Goal: Task Accomplishment & Management: Manage account settings

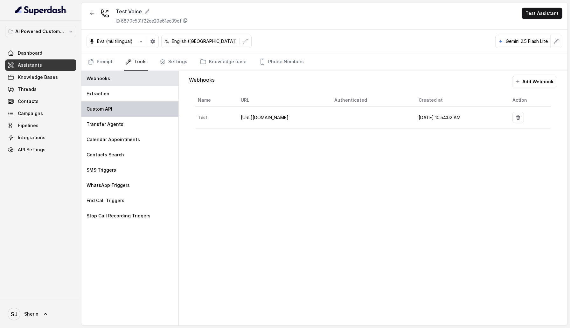
click at [132, 106] on div "Custom API" at bounding box center [129, 109] width 97 height 15
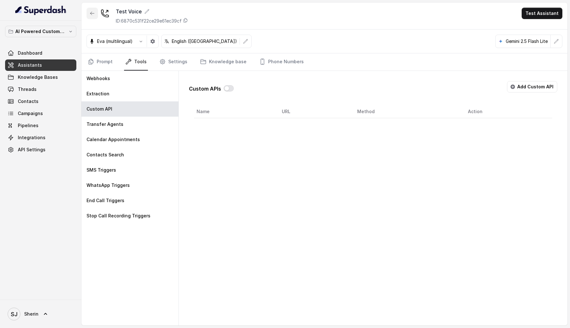
click at [94, 10] on button "button" at bounding box center [92, 13] width 11 height 11
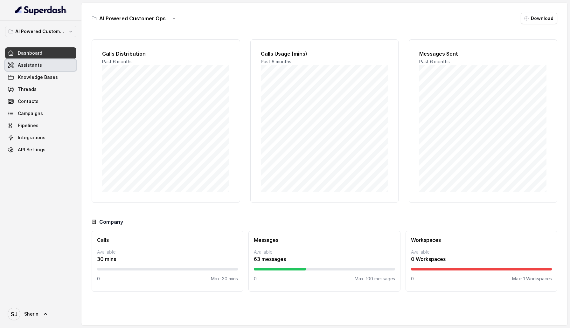
click at [44, 70] on link "Assistants" at bounding box center [40, 65] width 71 height 11
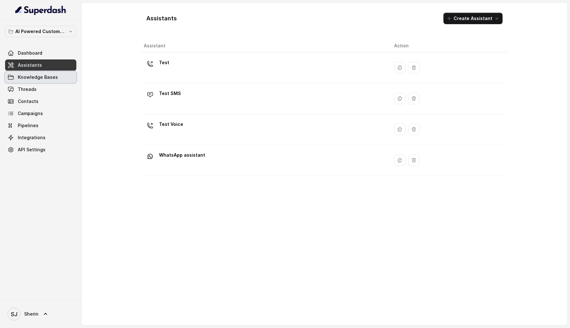
click at [49, 81] on link "Knowledge Bases" at bounding box center [40, 77] width 71 height 11
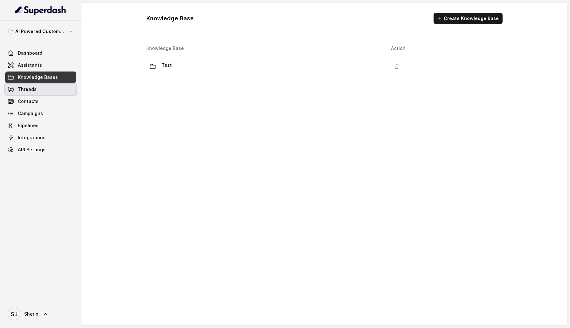
click at [48, 88] on link "Threads" at bounding box center [40, 89] width 71 height 11
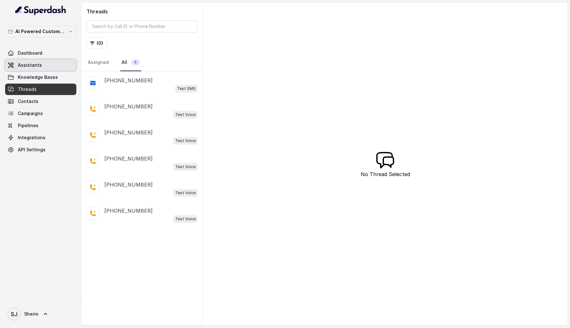
click at [34, 52] on span "Dashboard" at bounding box center [30, 53] width 25 height 6
click at [45, 311] on icon at bounding box center [45, 314] width 6 height 6
click at [47, 283] on div "Account" at bounding box center [40, 285] width 54 height 8
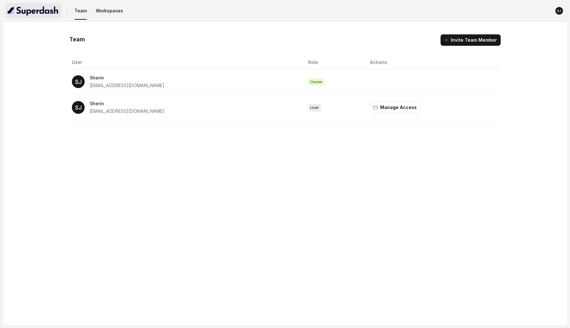
click at [42, 8] on img "button" at bounding box center [33, 11] width 51 height 10
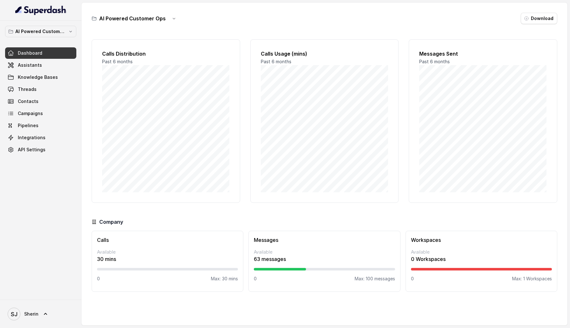
click at [50, 325] on div "SJ Sherin" at bounding box center [40, 314] width 81 height 28
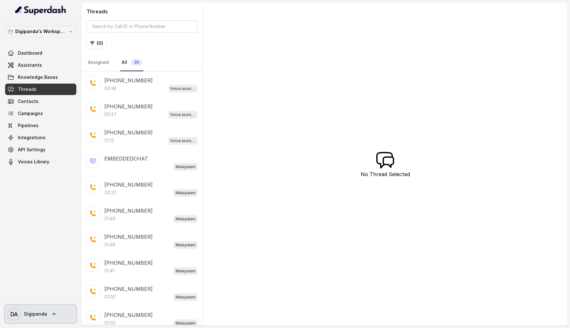
click at [37, 310] on span "DA Digipanda" at bounding box center [27, 314] width 39 height 13
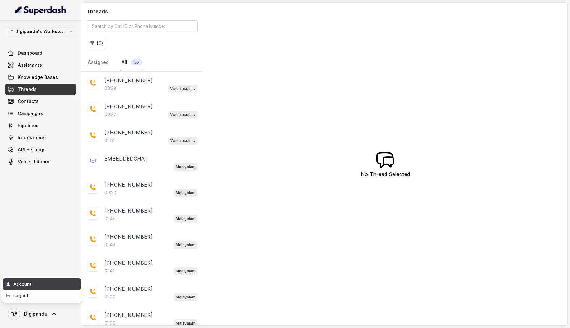
click at [37, 286] on div "Account" at bounding box center [40, 285] width 54 height 8
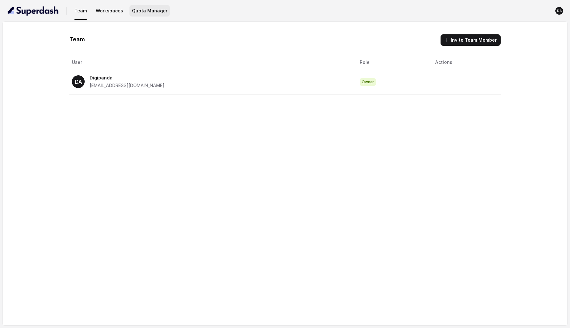
click at [139, 10] on button "Quota Manager" at bounding box center [150, 10] width 40 height 11
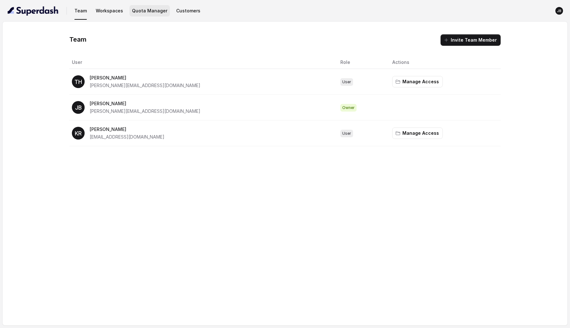
click at [143, 13] on button "Quota Manager" at bounding box center [150, 10] width 40 height 11
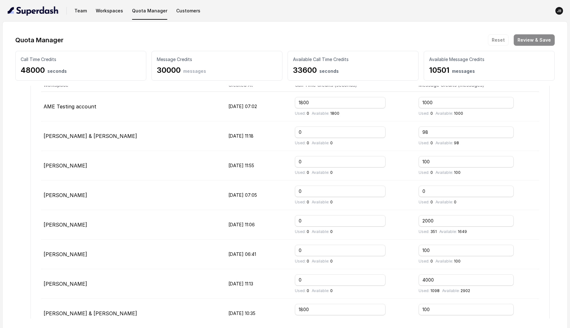
scroll to position [190, 0]
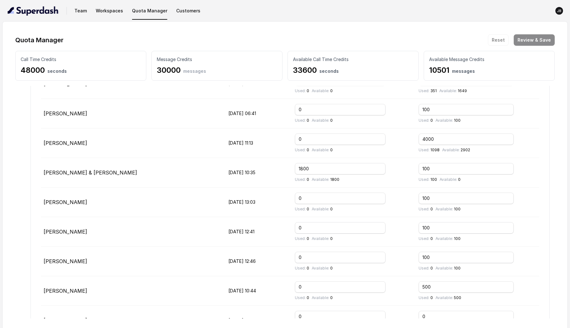
click at [16, 174] on div "[PERSON_NAME] [PERSON_NAME] [PERSON_NAME][EMAIL_ADDRESS][DOMAIN_NAME] Workspace…" at bounding box center [285, 198] width 540 height 604
click at [510, 173] on input "100" at bounding box center [466, 168] width 95 height 11
click at [3, 174] on div "Quota Manager Reset Review & Save Call Time Credits 48000 seconds Message Credi…" at bounding box center [285, 177] width 565 height 310
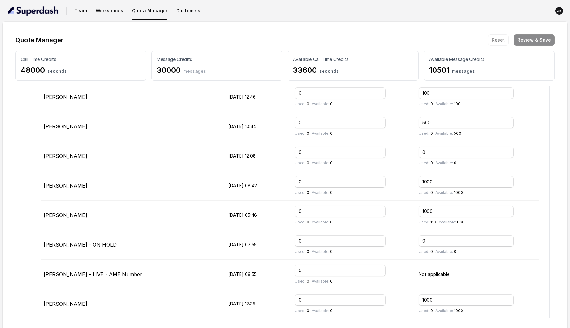
scroll to position [0, 0]
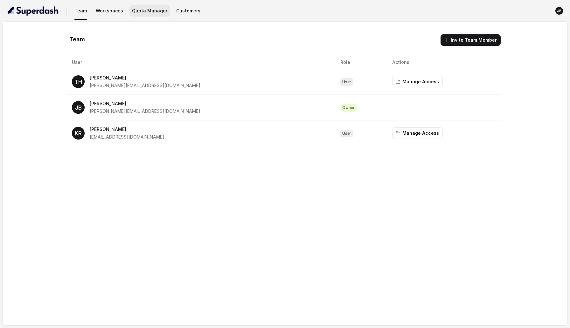
click at [155, 6] on button "Quota Manager" at bounding box center [150, 10] width 40 height 11
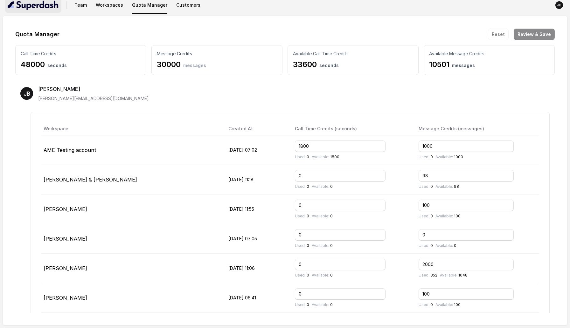
click at [21, 8] on img "button" at bounding box center [33, 5] width 51 height 10
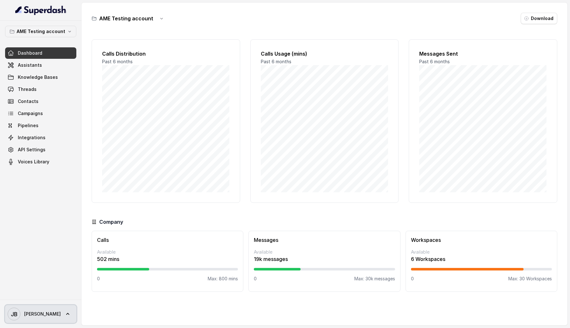
click at [57, 316] on link "[PERSON_NAME] [PERSON_NAME]" at bounding box center [40, 314] width 71 height 18
click at [57, 294] on div "Logout" at bounding box center [40, 296] width 54 height 8
